Goal: Information Seeking & Learning: Understand process/instructions

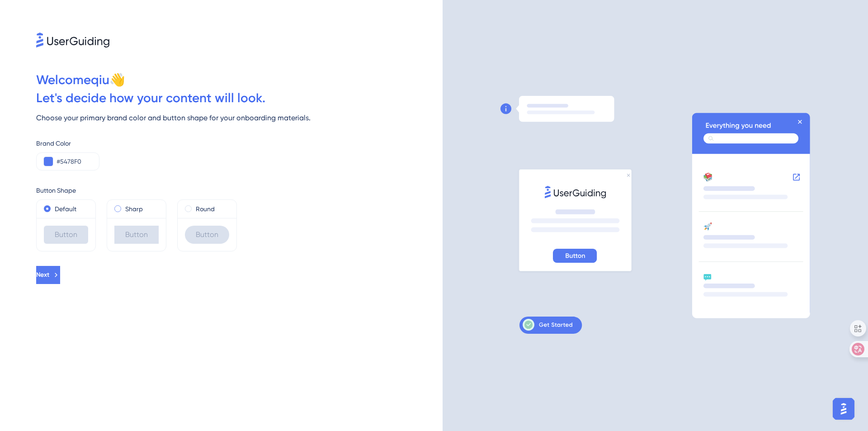
click at [143, 208] on div "Sharp" at bounding box center [136, 208] width 44 height 11
click at [194, 207] on div "Round" at bounding box center [207, 208] width 44 height 11
click at [60, 275] on button "Next" at bounding box center [48, 275] width 24 height 18
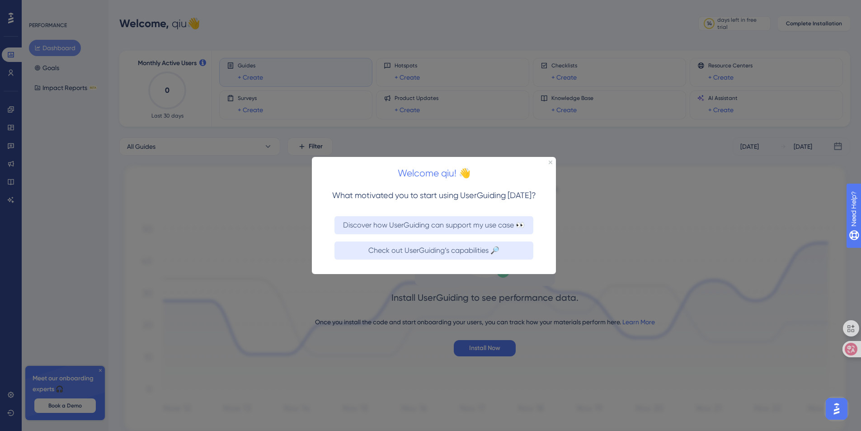
click at [274, 208] on div at bounding box center [430, 215] width 861 height 431
click at [548, 165] on h2 "Welcome qiu! 👋" at bounding box center [434, 172] width 230 height 15
click at [551, 159] on div "Welcome qiu! 👋" at bounding box center [434, 170] width 244 height 28
click at [548, 162] on div "Welcome qiu! 👋" at bounding box center [434, 170] width 244 height 28
click at [551, 164] on div "Welcome qiu! 👋" at bounding box center [434, 170] width 244 height 28
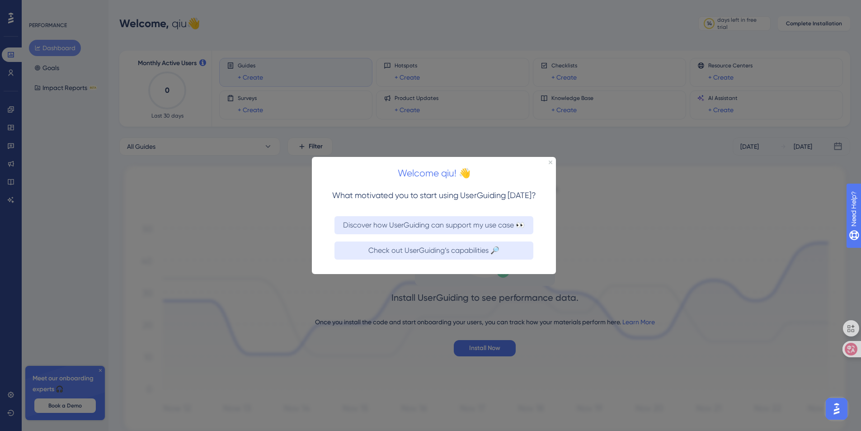
click at [64, 48] on div at bounding box center [430, 215] width 861 height 431
drag, startPoint x: 75, startPoint y: 403, endPoint x: 408, endPoint y: 293, distance: 350.6
click at [75, 402] on div at bounding box center [430, 215] width 861 height 431
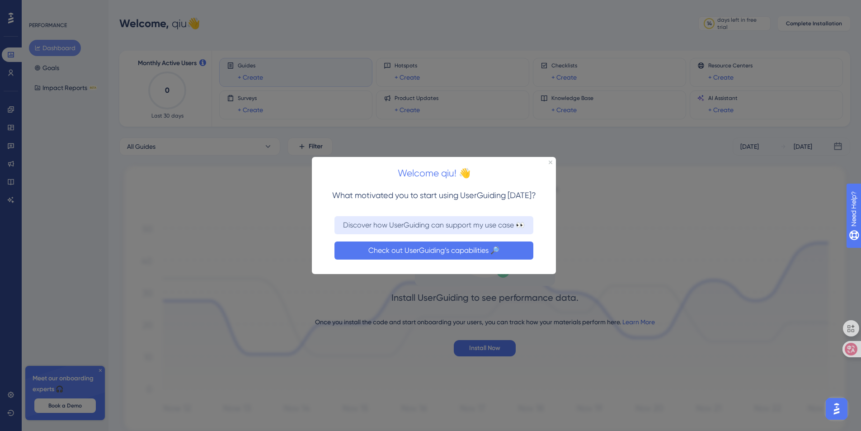
click at [408, 252] on button "Check out UserGuiding’s capabilities 🔎" at bounding box center [434, 250] width 199 height 18
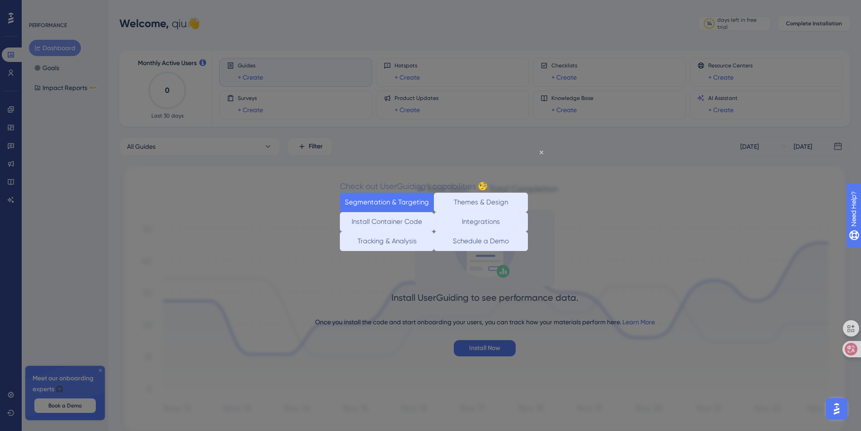
drag, startPoint x: 376, startPoint y: 200, endPoint x: 681, endPoint y: 377, distance: 353.3
click at [376, 200] on button "Segmentation & Targeting" at bounding box center [387, 202] width 94 height 19
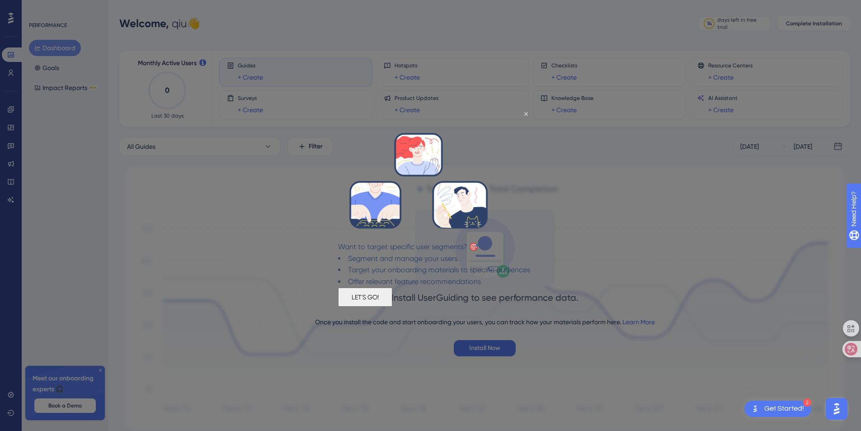
click at [392, 306] on button "LET'S GO!" at bounding box center [365, 296] width 54 height 19
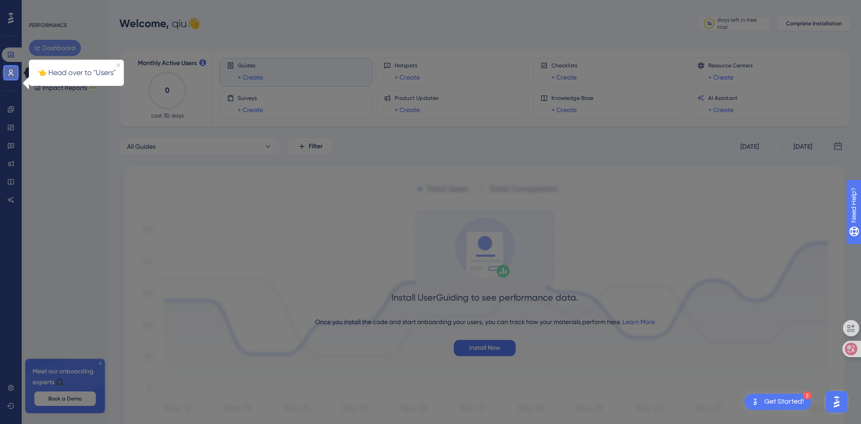
click at [9, 74] on icon at bounding box center [10, 72] width 7 height 7
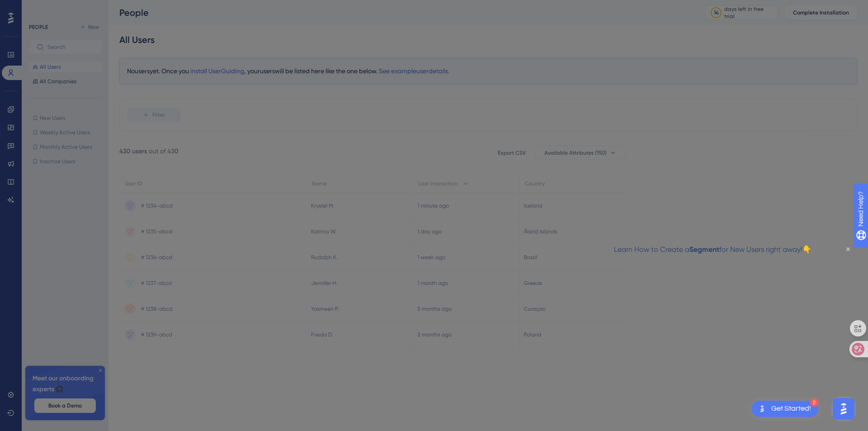
click at [732, 187] on div at bounding box center [434, 215] width 868 height 431
click at [214, 368] on div at bounding box center [434, 215] width 868 height 431
click at [70, 405] on div at bounding box center [434, 215] width 868 height 431
click at [812, 248] on div "Learn How to Create a Segment for New Users right away!👇" at bounding box center [713, 250] width 198 height 12
click at [812, 249] on div "Learn How to Create a Segment for New Users right away!👇" at bounding box center [713, 250] width 198 height 12
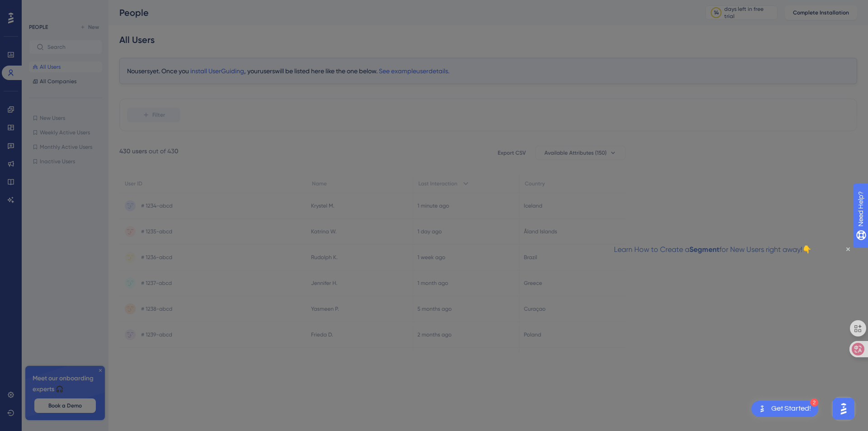
click at [812, 248] on div "Learn How to Create a Segment for New Users right away!👇" at bounding box center [713, 250] width 198 height 12
drag, startPoint x: 850, startPoint y: 248, endPoint x: 652, endPoint y: 253, distance: 198.6
click at [812, 248] on div "Learn How to Create a Segment for New Users right away!👇" at bounding box center [713, 250] width 198 height 12
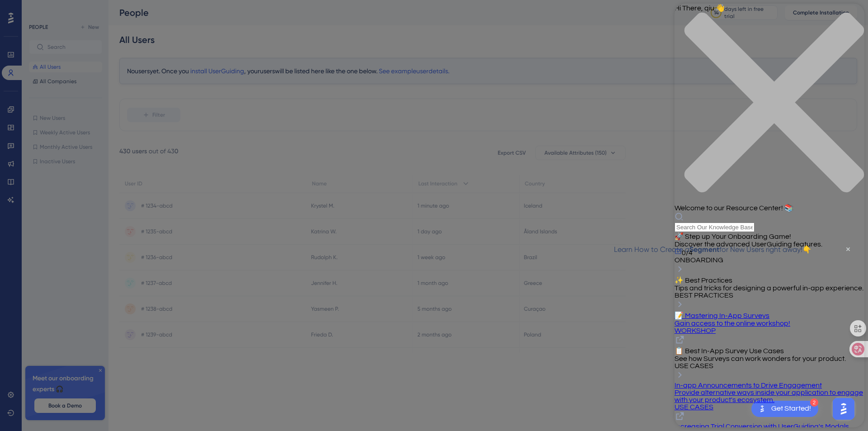
click at [552, 106] on div at bounding box center [434, 215] width 868 height 431
click at [353, 32] on div at bounding box center [434, 215] width 868 height 431
